Goal: Information Seeking & Learning: Learn about a topic

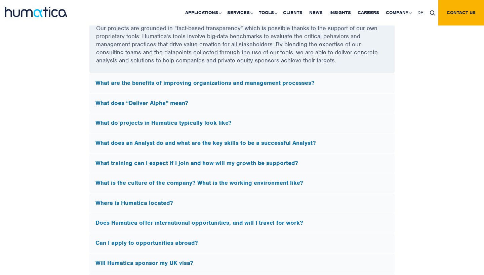
scroll to position [1924, 0]
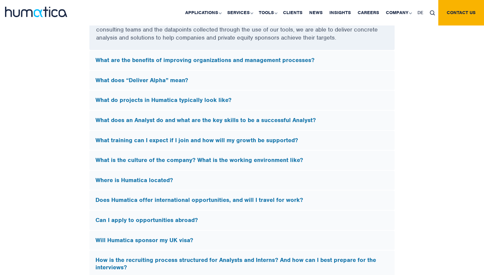
click at [262, 119] on h5 "What does an Analyst do and what are the key skills to be a successful Analyst?" at bounding box center [241, 120] width 293 height 7
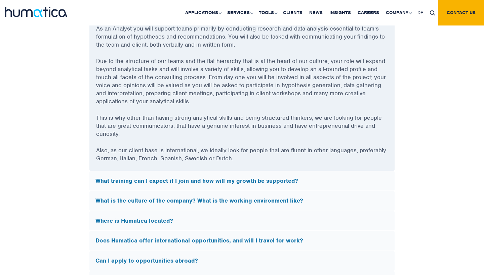
scroll to position [1887, 0]
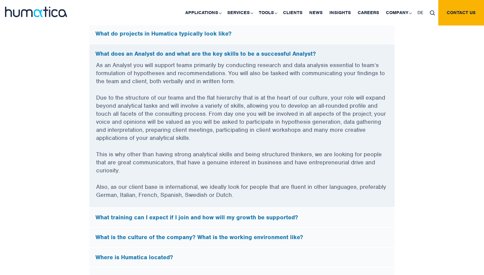
click at [253, 52] on h5 "What does an Analyst do and what are the key skills to be a successful Analyst?" at bounding box center [241, 53] width 293 height 7
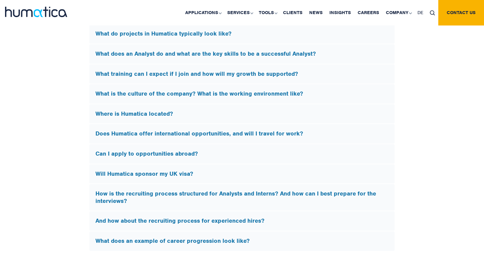
click at [252, 36] on div "What do projects in Humatica typically look like?" at bounding box center [241, 33] width 305 height 19
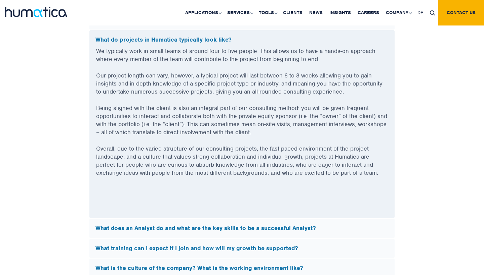
scroll to position [1881, 0]
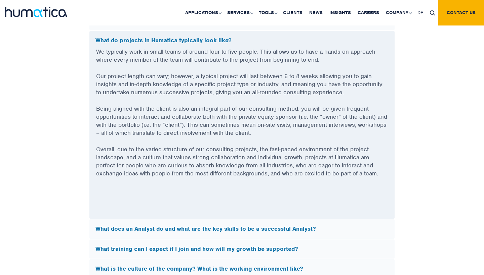
click at [232, 37] on h5 "What do projects in Humatica typically look like?" at bounding box center [241, 40] width 293 height 7
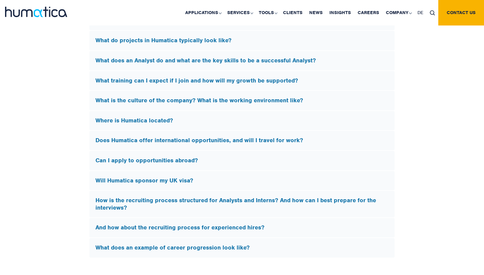
click at [218, 121] on div "Where is Humatica located?" at bounding box center [241, 120] width 305 height 19
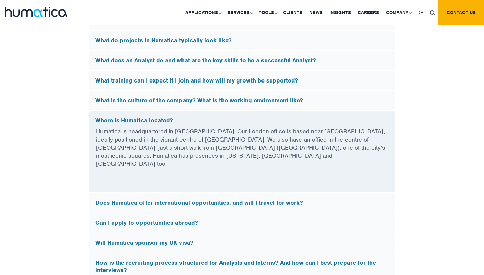
click at [218, 121] on div "Where is Humatica located?" at bounding box center [241, 119] width 305 height 17
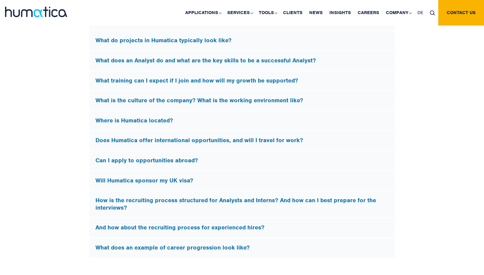
click at [215, 137] on h5 "Does Humatica offer international opportunities, and will I travel for work?" at bounding box center [241, 140] width 293 height 7
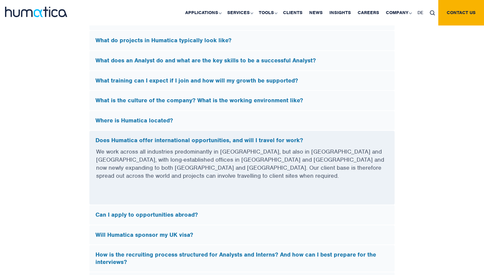
click at [236, 137] on h5 "Does Humatica offer international opportunities, and will I travel for work?" at bounding box center [241, 140] width 293 height 7
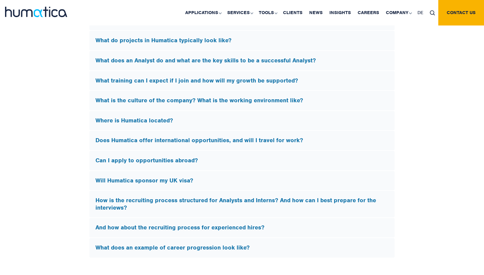
scroll to position [1899, 0]
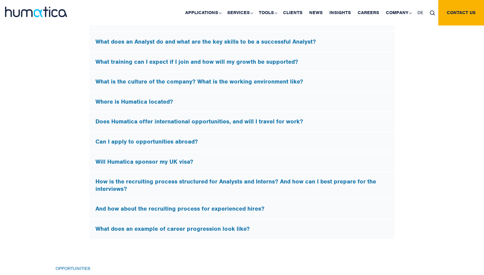
click at [222, 143] on div "Can I apply to opportunities abroad?" at bounding box center [241, 141] width 305 height 19
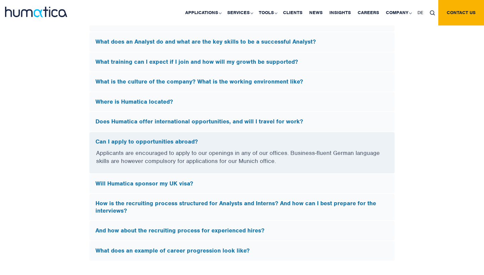
click at [222, 134] on div "Can I apply to opportunities abroad?" at bounding box center [241, 140] width 305 height 17
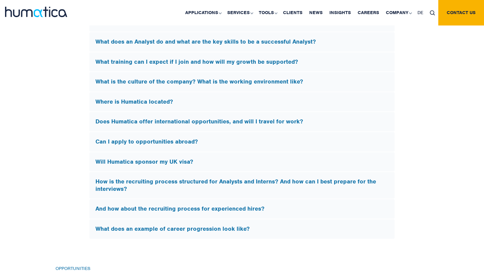
click at [222, 134] on div "Can I apply to opportunities abroad?" at bounding box center [241, 141] width 305 height 19
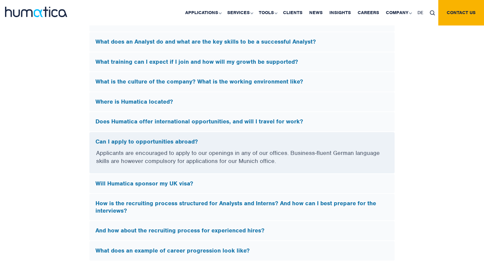
click at [222, 134] on div "Can I apply to opportunities abroad?" at bounding box center [241, 140] width 305 height 17
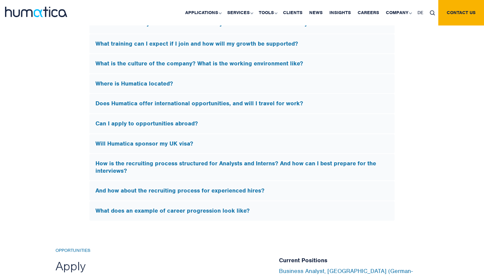
scroll to position [1922, 0]
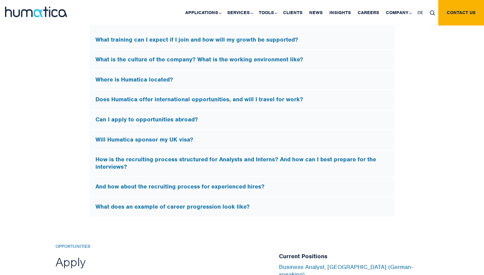
click at [225, 139] on h5 "Will Humatica sponsor my UK visa?" at bounding box center [241, 139] width 293 height 7
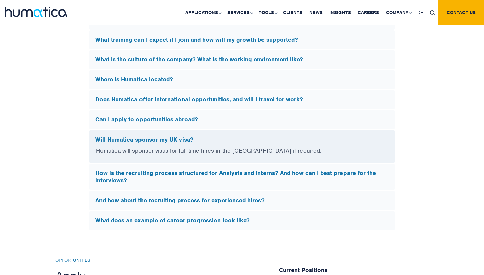
click at [225, 138] on h5 "Will Humatica sponsor my UK visa?" at bounding box center [241, 139] width 293 height 7
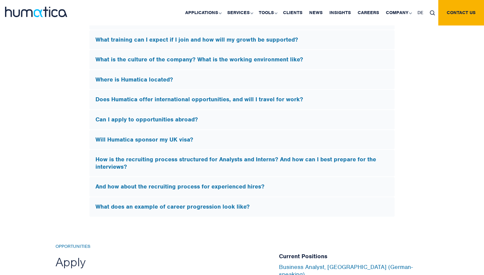
click at [219, 161] on h5 "How is the recruiting process structured for Analysts and Interns? And how can …" at bounding box center [241, 163] width 293 height 14
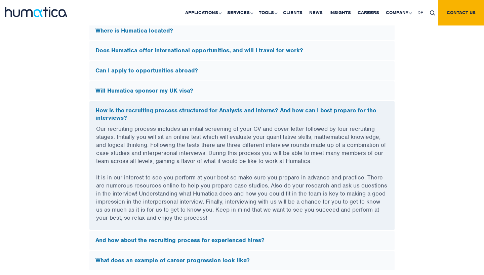
scroll to position [1971, 0]
click at [179, 108] on h5 "How is the recruiting process structured for Analysts and Interns? And how can …" at bounding box center [241, 114] width 293 height 14
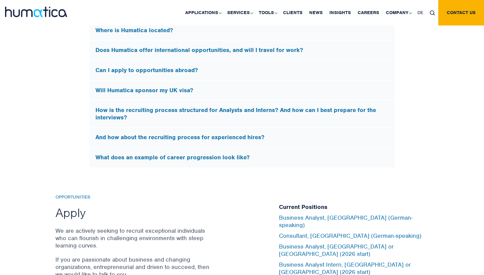
click at [173, 134] on h5 "And how about the recruiting process for experienced hires?" at bounding box center [241, 137] width 293 height 7
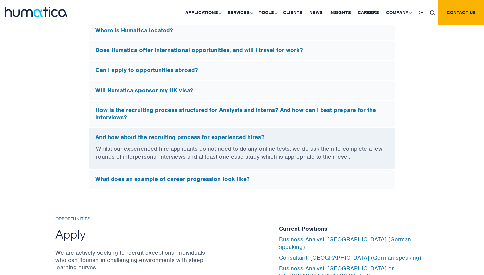
click at [173, 134] on h5 "And how about the recruiting process for experienced hires?" at bounding box center [241, 137] width 293 height 7
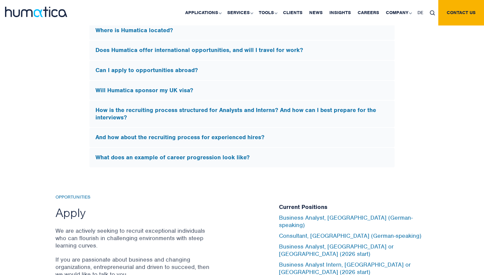
click at [173, 148] on div "What does an example of career progression look like?" at bounding box center [241, 157] width 305 height 19
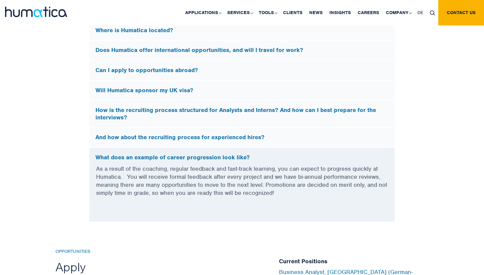
click at [172, 149] on div "What does an example of career progression look like?" at bounding box center [241, 156] width 305 height 17
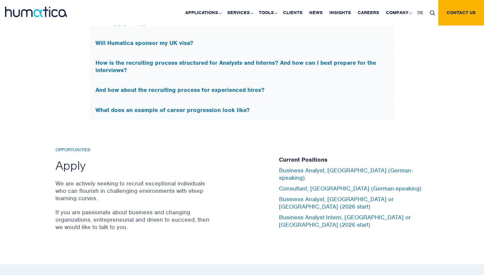
scroll to position [2018, 0]
click at [198, 101] on div "What does an example of career progression look like?" at bounding box center [241, 110] width 305 height 19
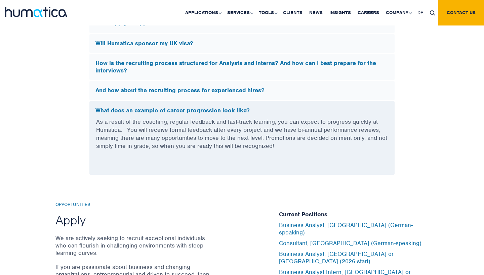
click at [198, 101] on div "What does an example of career progression look like?" at bounding box center [241, 109] width 305 height 17
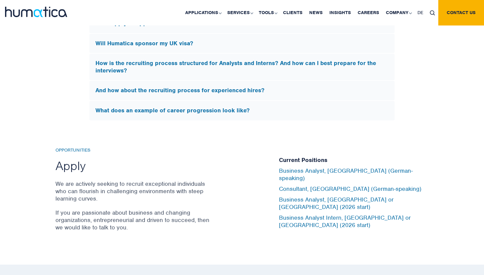
click at [199, 102] on div "What does an example of career progression look like?" at bounding box center [241, 110] width 305 height 19
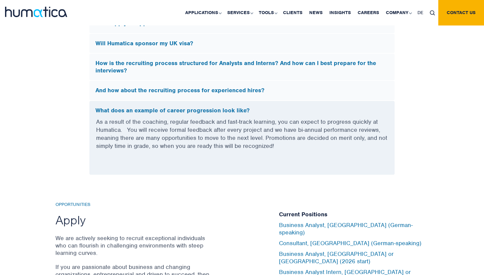
click at [199, 102] on div "What does an example of career progression look like?" at bounding box center [241, 109] width 305 height 17
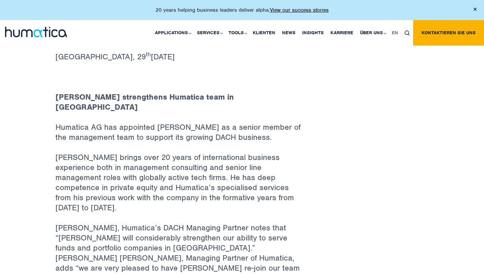
scroll to position [272, 0]
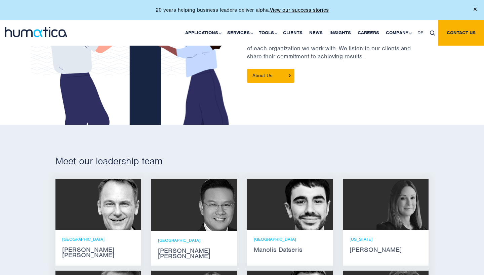
scroll to position [439, 0]
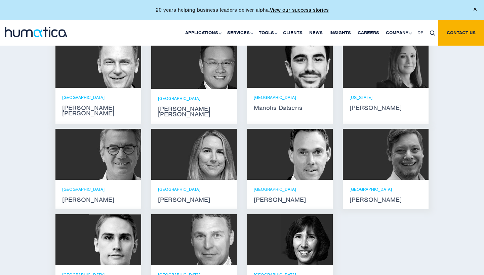
click at [293, 197] on strong "Andreas Knobloch" at bounding box center [290, 199] width 72 height 5
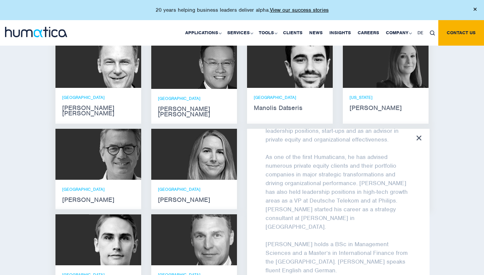
scroll to position [54, 0]
